Goal: Book appointment/travel/reservation

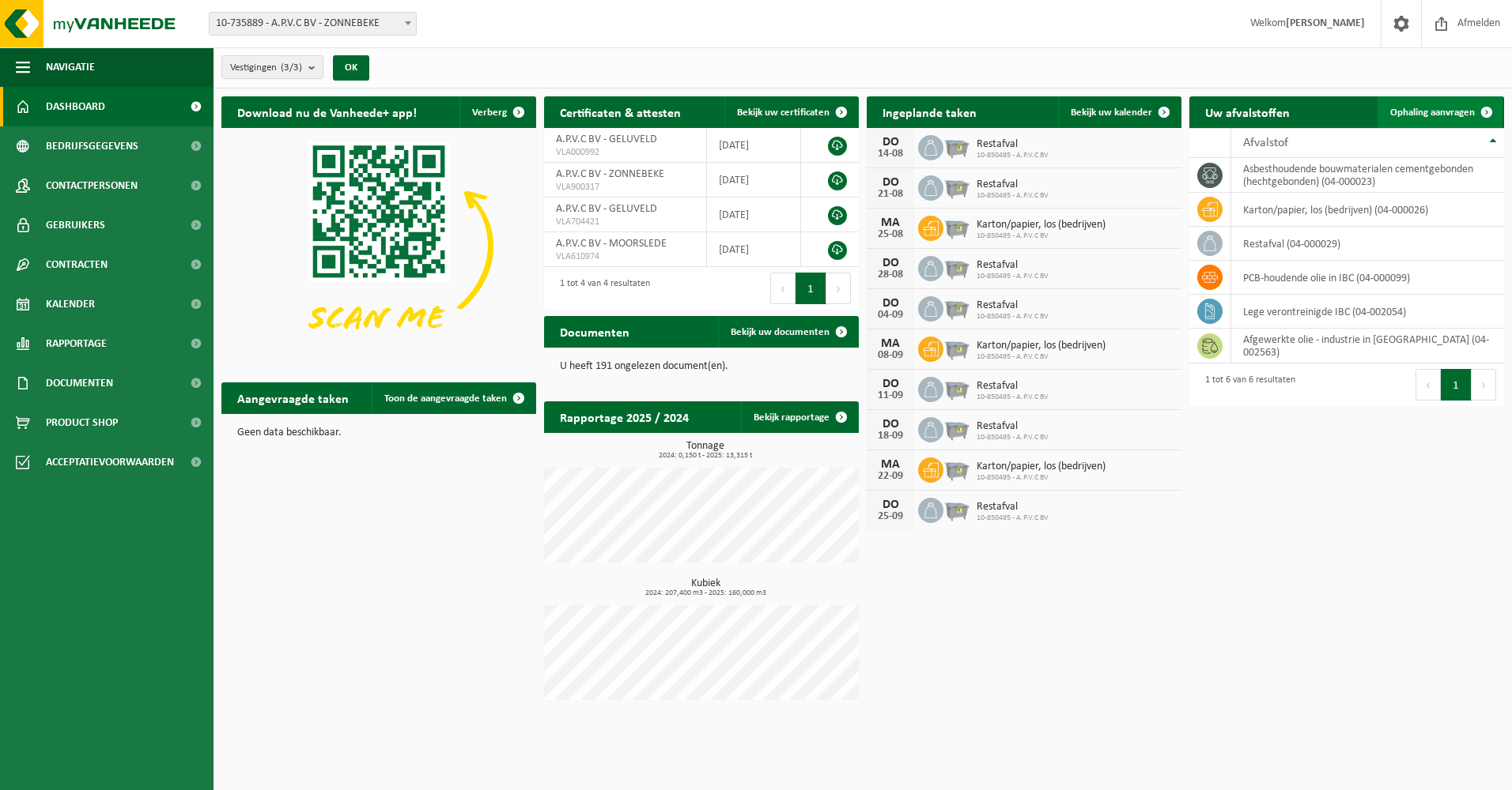
click at [1435, 114] on span "Ophaling aanvragen" at bounding box center [1432, 113] width 85 height 10
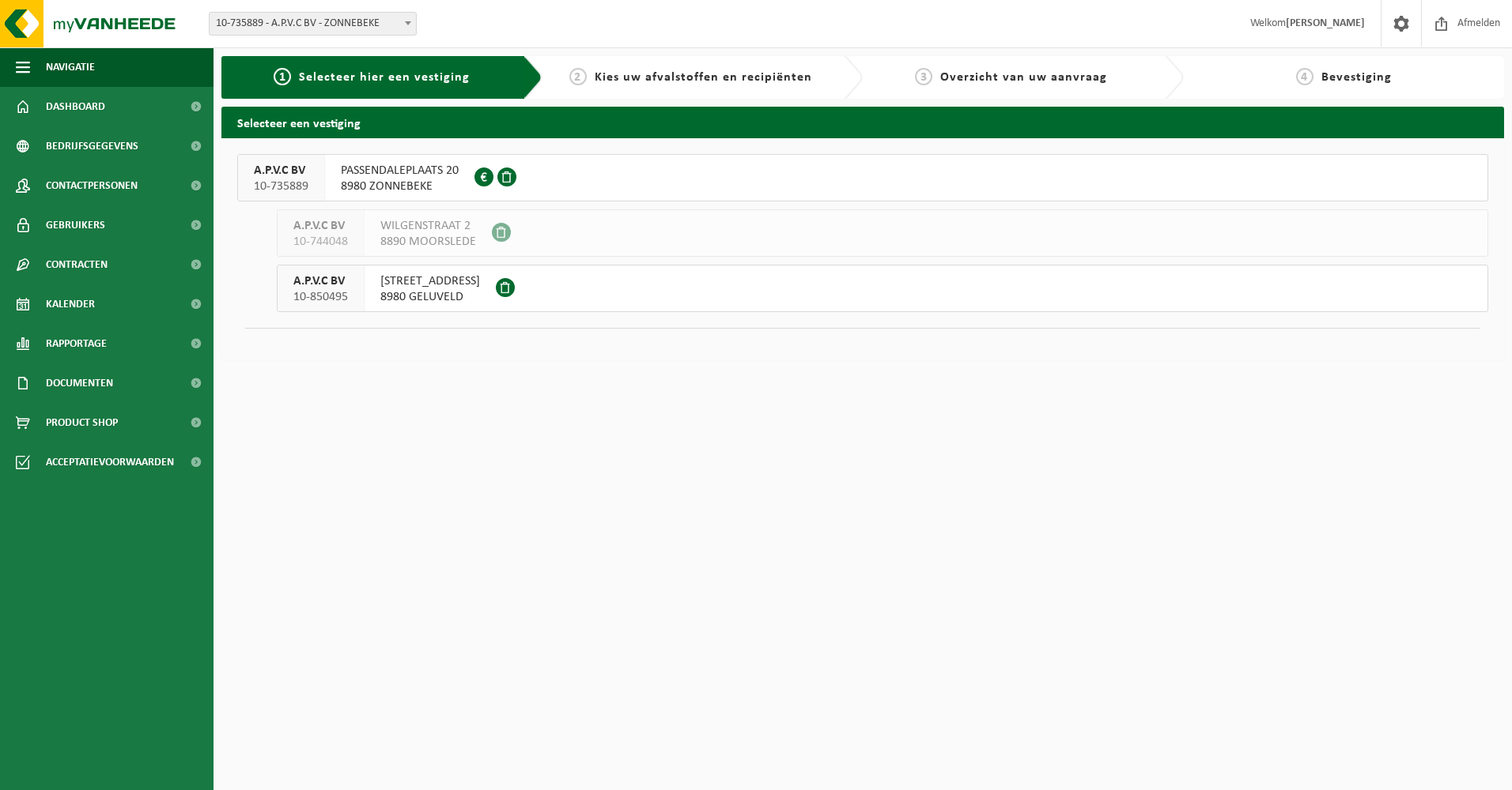
click at [431, 293] on span "8980 GELUVELD" at bounding box center [430, 297] width 100 height 16
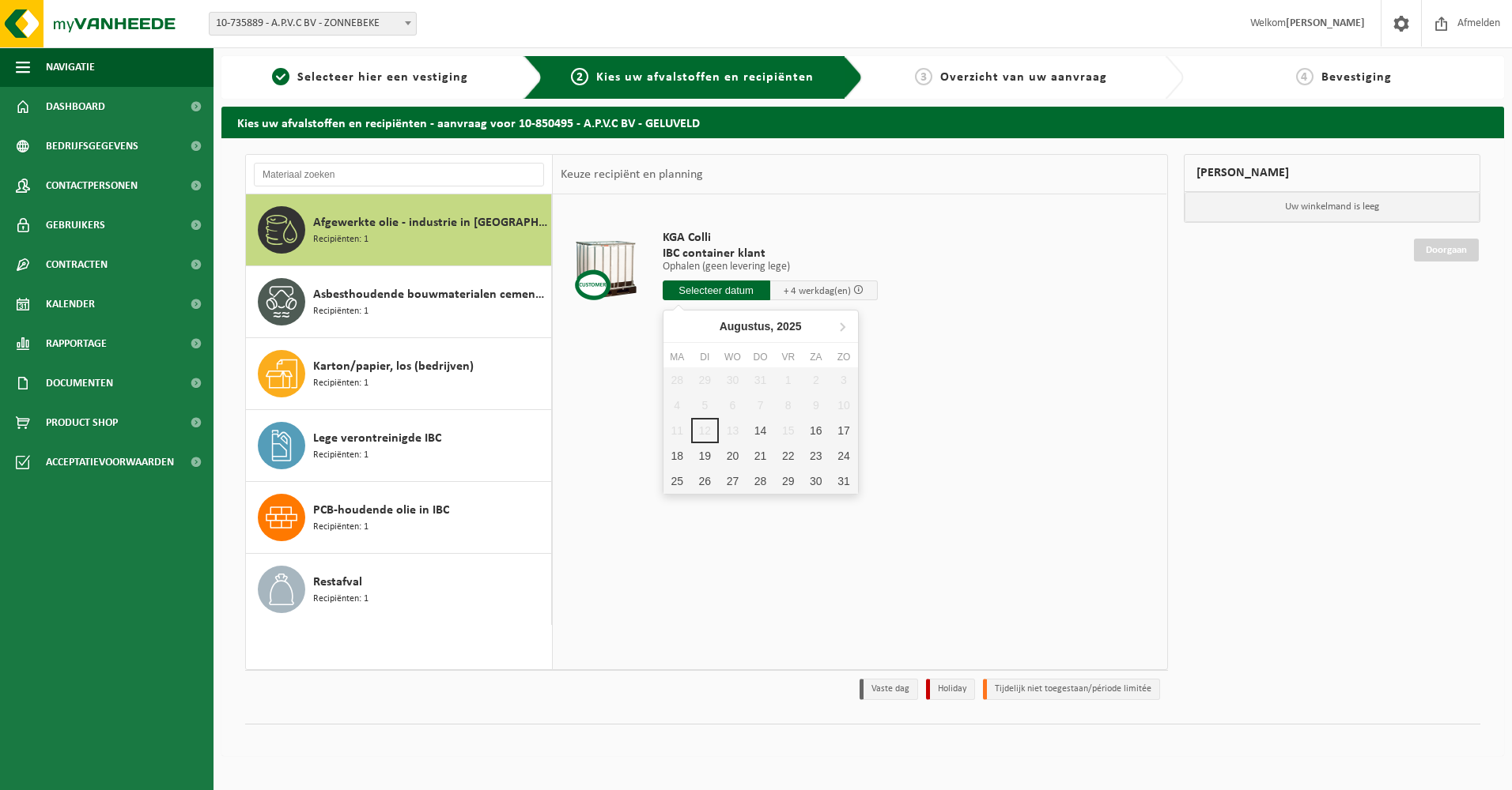
click at [753, 288] on input "text" at bounding box center [717, 290] width 108 height 20
click at [673, 458] on div "18" at bounding box center [677, 456] width 27 height 26
type input "Van 2025-08-18"
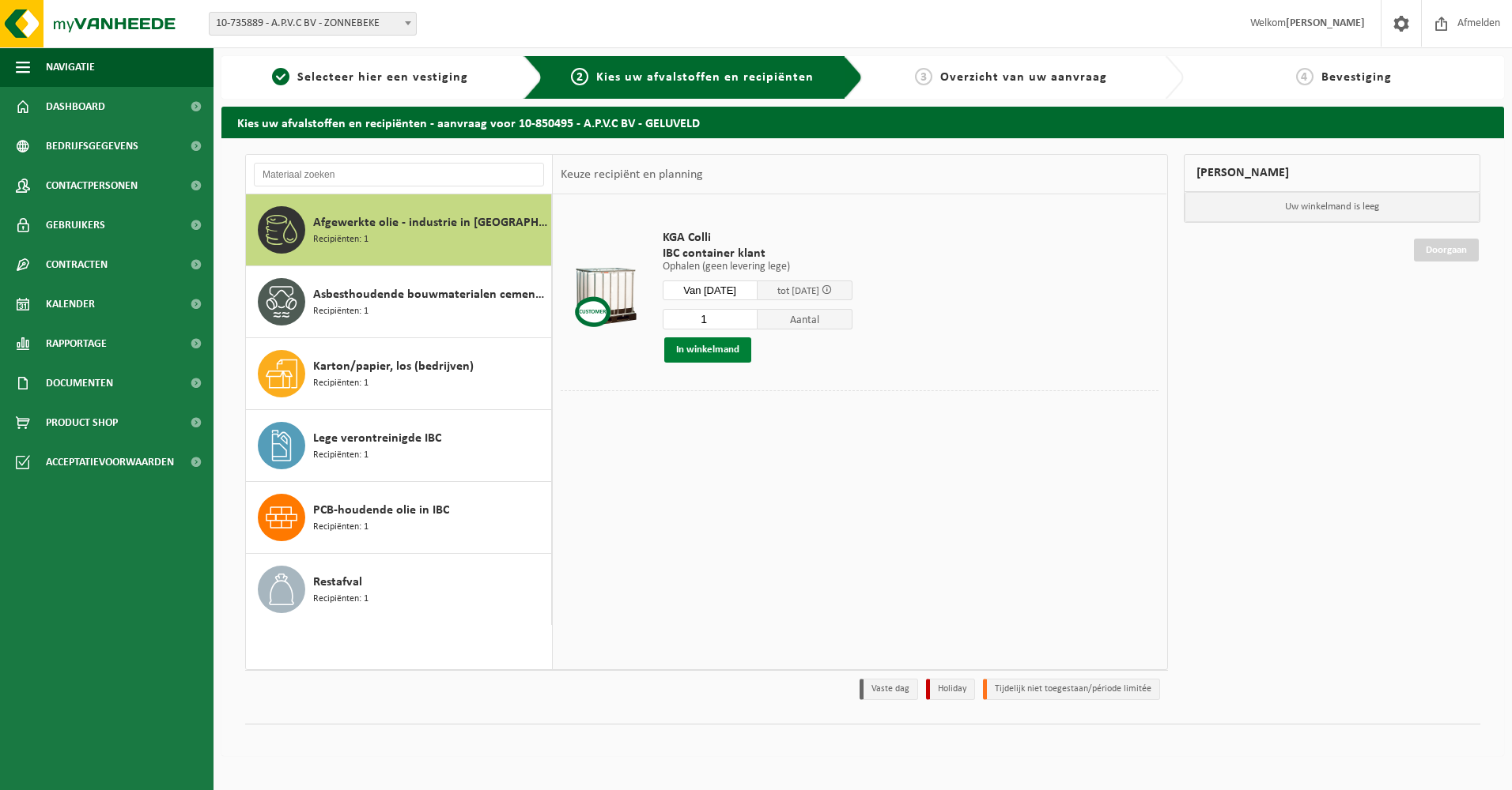
click at [722, 349] on button "In winkelmand" at bounding box center [707, 350] width 87 height 26
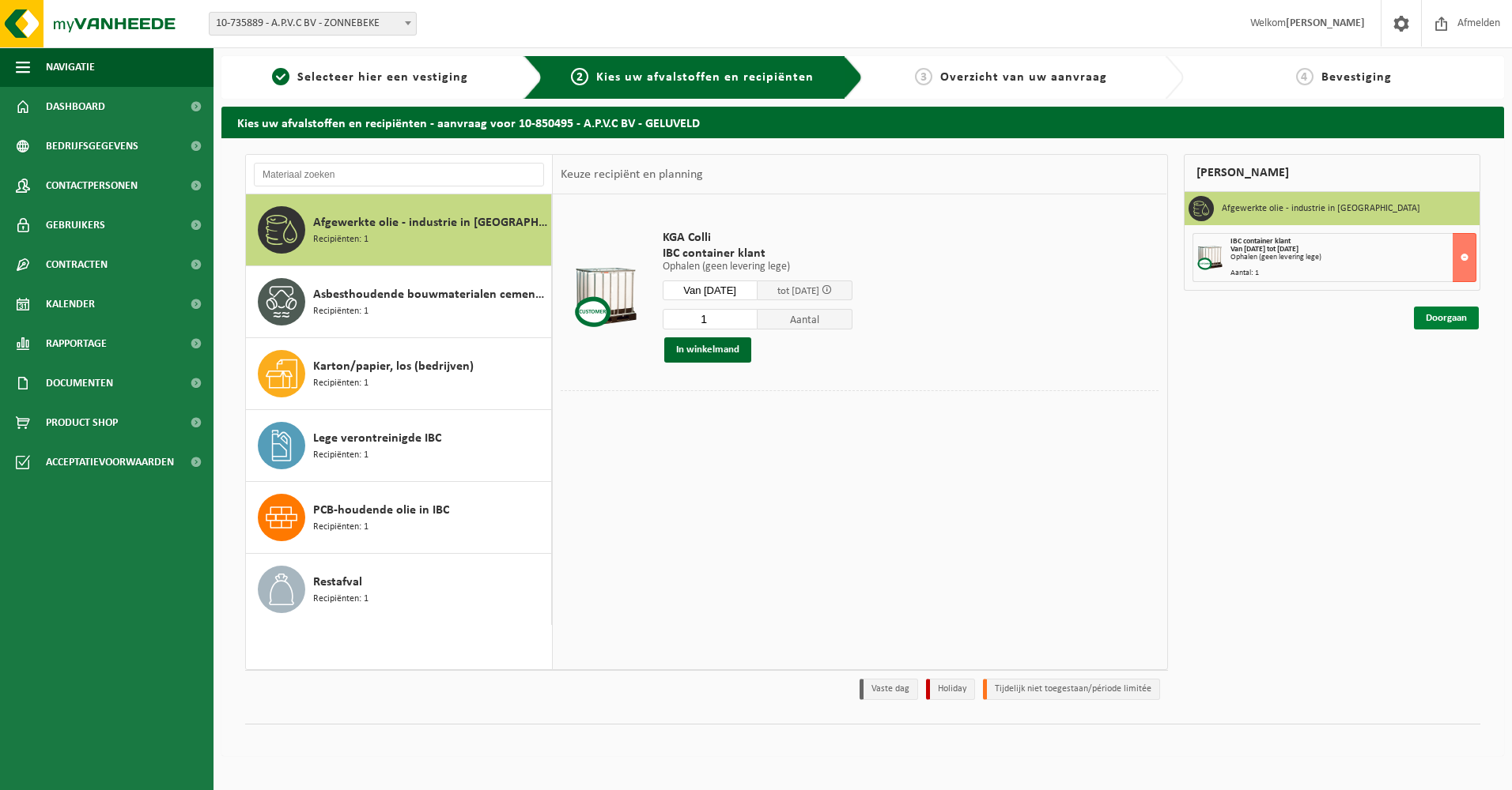
click at [1446, 317] on link "Doorgaan" at bounding box center [1446, 318] width 65 height 23
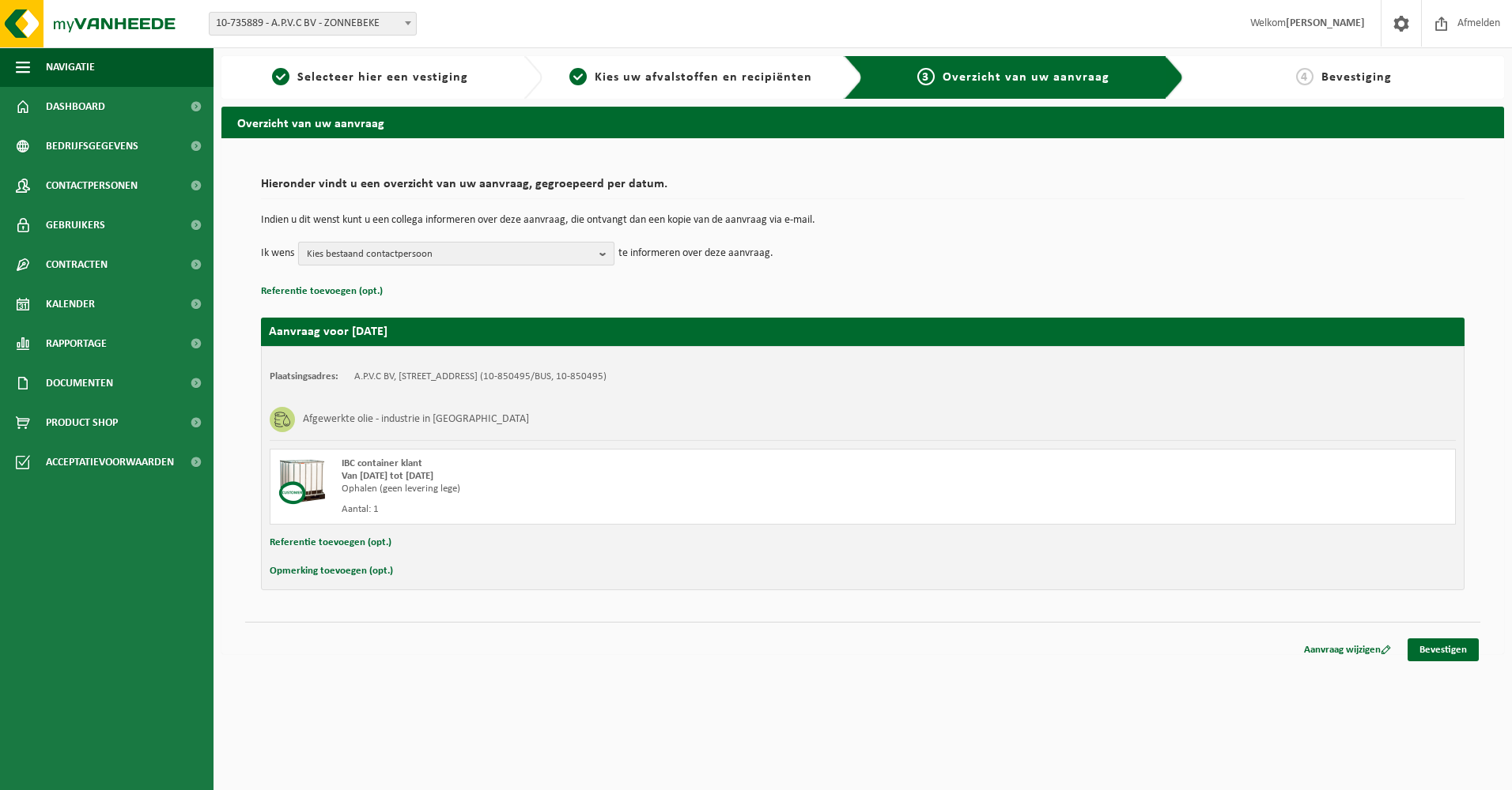
click at [452, 249] on span "Kies bestaand contactpersoon" at bounding box center [450, 254] width 286 height 24
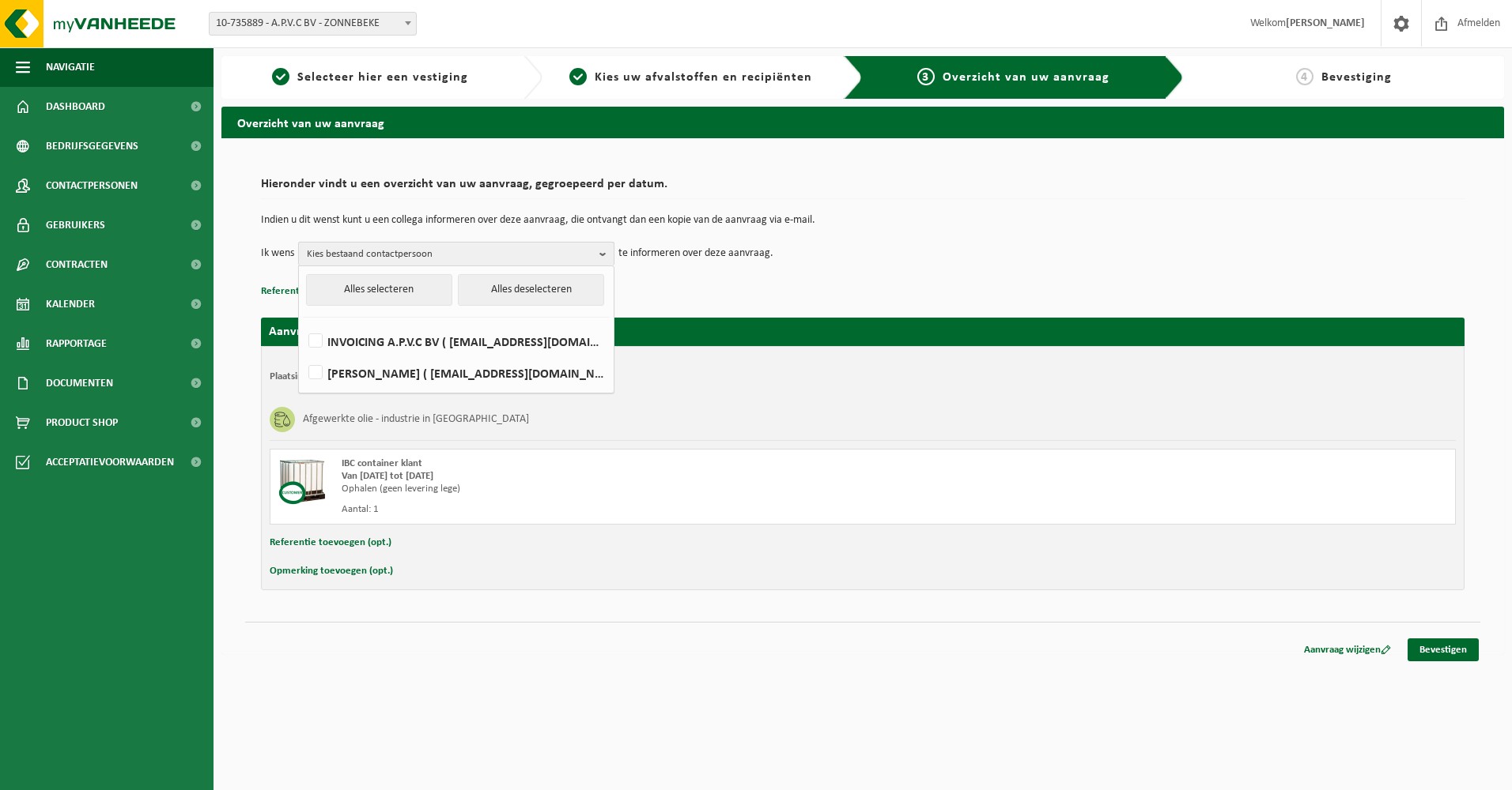
click at [452, 249] on span "Kies bestaand contactpersoon" at bounding box center [450, 254] width 286 height 24
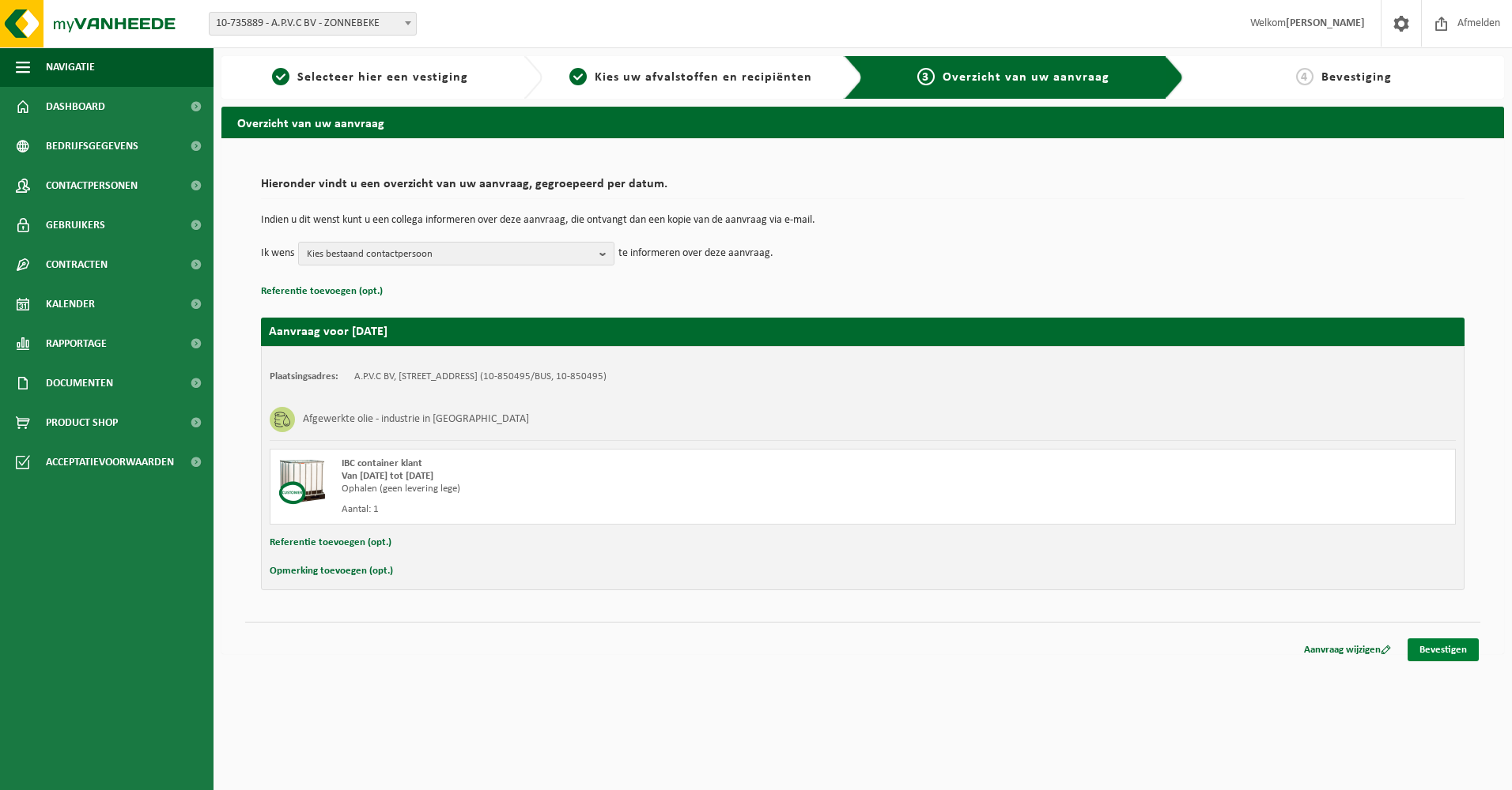
click at [1435, 647] on link "Bevestigen" at bounding box center [1443, 650] width 71 height 23
